Goal: Task Accomplishment & Management: Manage account settings

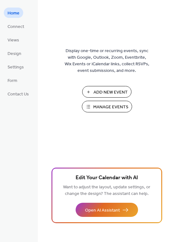
click at [101, 107] on span "Manage Events" at bounding box center [110, 107] width 35 height 7
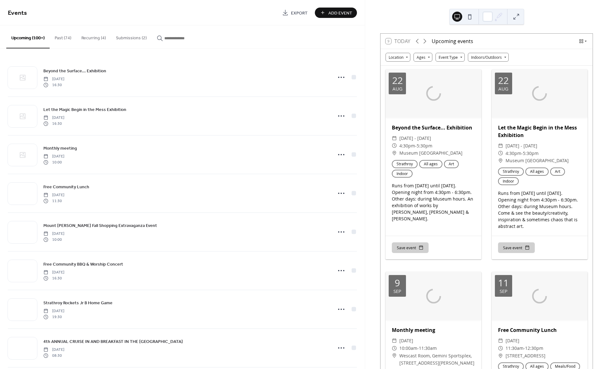
scroll to position [0, 0]
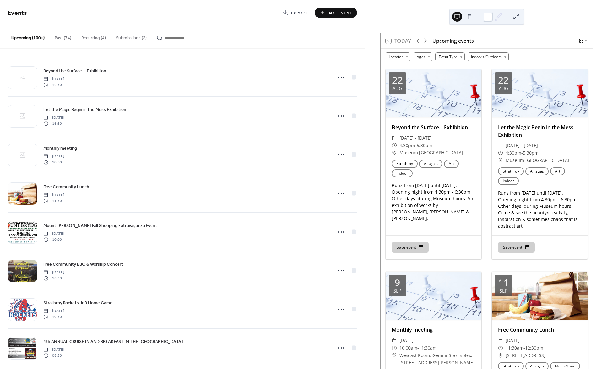
click at [134, 35] on button "Submissions (2)" at bounding box center [131, 36] width 41 height 22
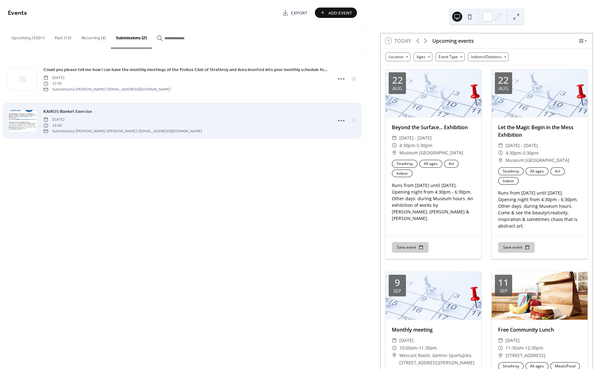
click at [177, 110] on div "KAIROS Blanket Exercise [DATE] 13:00 Submitted by [PERSON_NAME]-[PERSON_NAME] /…" at bounding box center [185, 121] width 285 height 26
click at [70, 109] on span "KAIROS Blanket Exercise" at bounding box center [67, 111] width 49 height 7
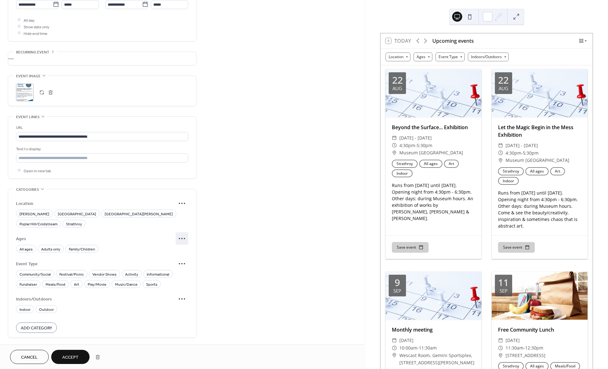
scroll to position [279, 0]
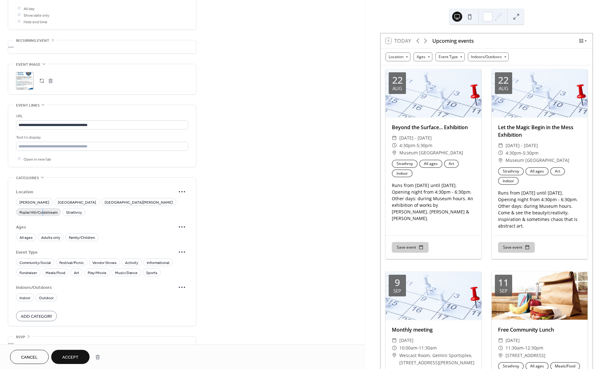
click at [58, 209] on span "Poplar Hill/Coldstream" at bounding box center [38, 212] width 38 height 7
click at [25, 234] on span "All ages" at bounding box center [25, 237] width 13 height 7
click at [130, 259] on span "Activity" at bounding box center [131, 262] width 13 height 7
drag, startPoint x: 151, startPoint y: 251, endPoint x: 128, endPoint y: 267, distance: 27.7
click at [151, 259] on span "Informational" at bounding box center [158, 262] width 23 height 7
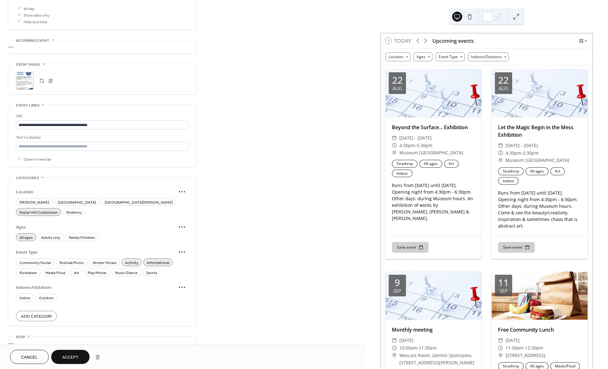
drag, startPoint x: 25, startPoint y: 286, endPoint x: 42, endPoint y: 304, distance: 25.1
click at [25, 295] on span "Indoor" at bounding box center [24, 298] width 11 height 7
click at [77, 355] on span "Accept" at bounding box center [70, 357] width 16 height 7
